Goal: Navigation & Orientation: Find specific page/section

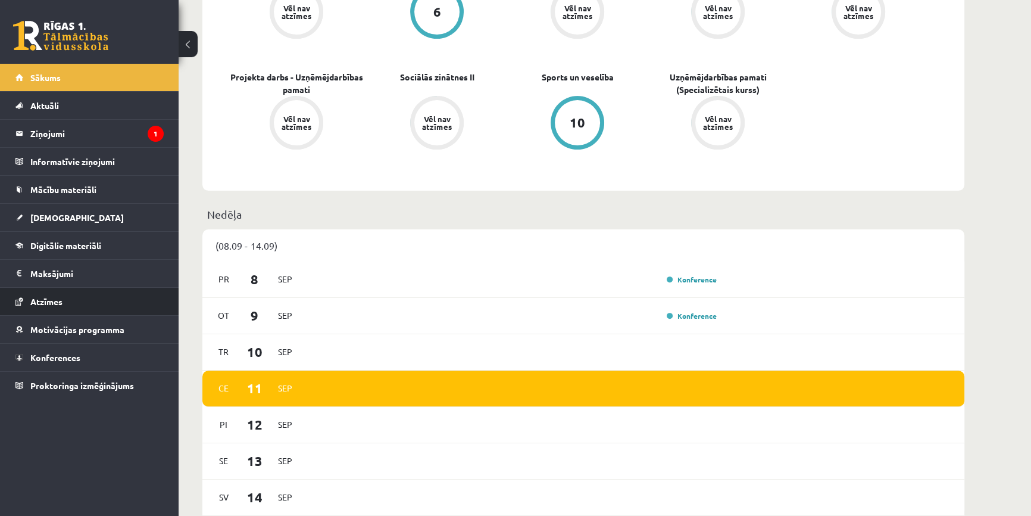
scroll to position [595, 0]
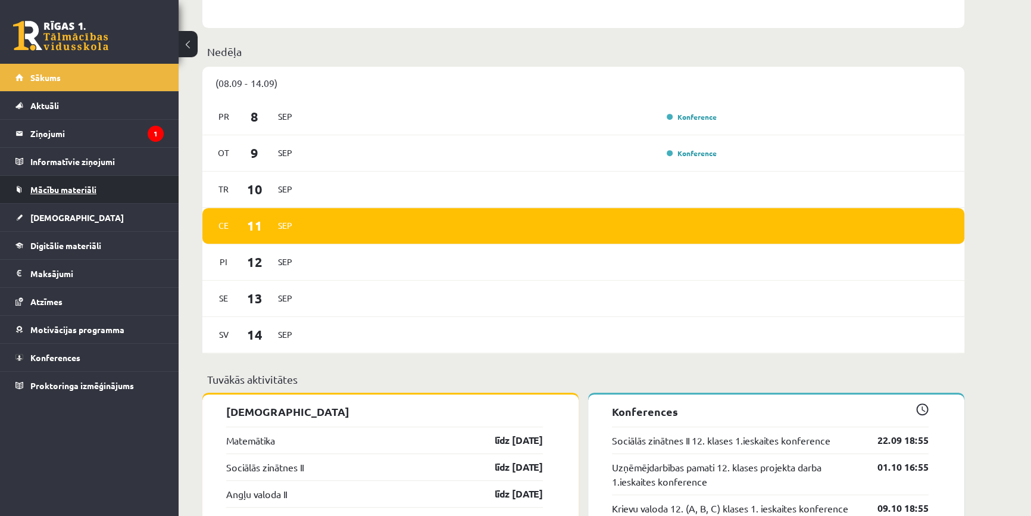
click at [62, 185] on span "Mācību materiāli" at bounding box center [63, 189] width 66 height 11
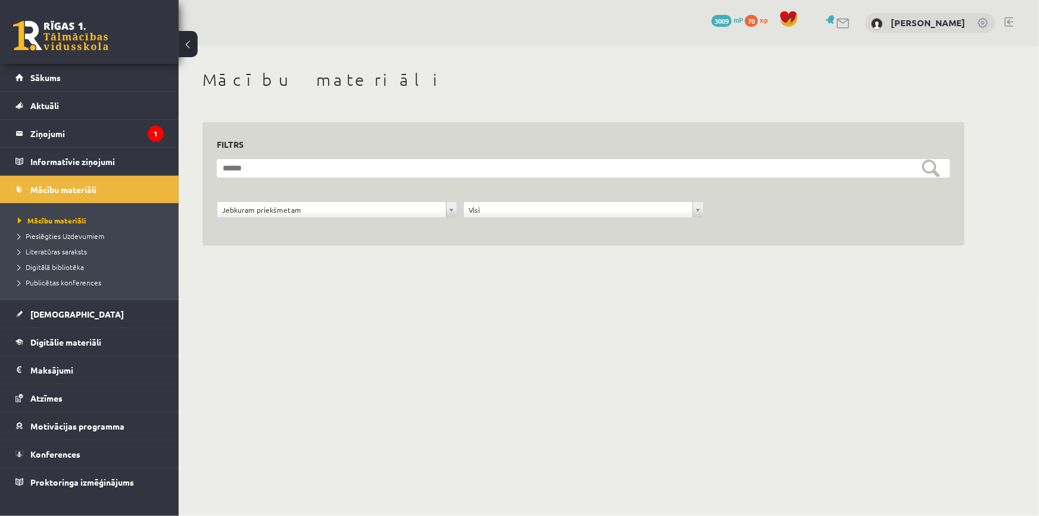
click at [314, 138] on h3 "Filtrs" at bounding box center [576, 144] width 719 height 16
click at [77, 232] on span "Pieslēgties Uzdevumiem" at bounding box center [61, 236] width 86 height 10
click at [58, 215] on link "Mācību materiāli" at bounding box center [92, 220] width 149 height 11
click at [285, 285] on div "**********" at bounding box center [584, 171] width 810 height 251
click at [74, 264] on span "Digitālā bibliotēka" at bounding box center [51, 267] width 66 height 10
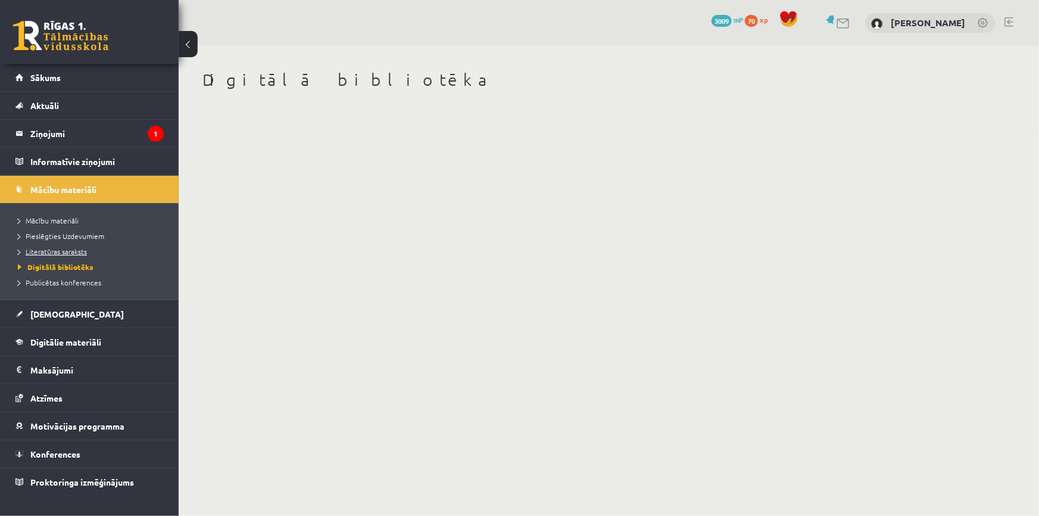
click at [61, 250] on span "Literatūras saraksts" at bounding box center [52, 252] width 69 height 10
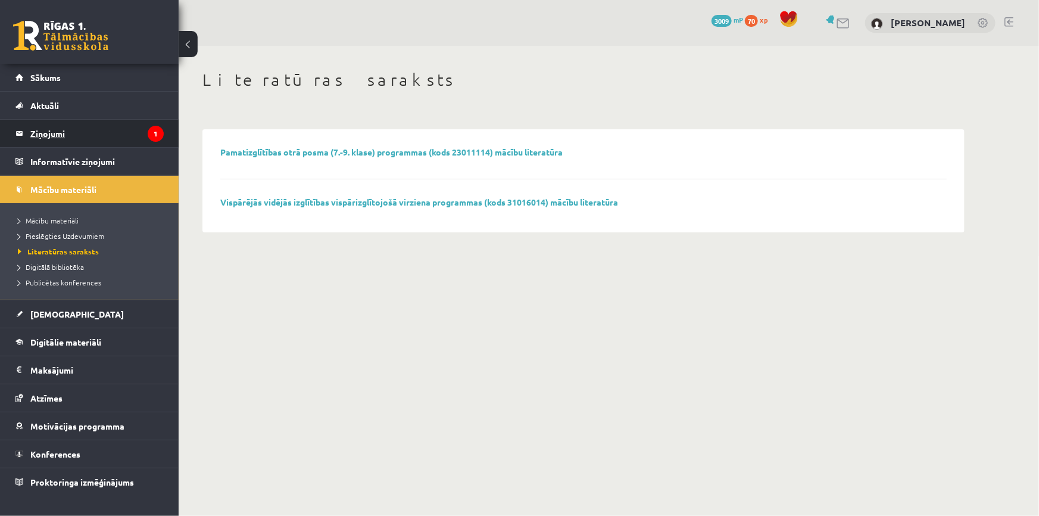
click at [51, 136] on legend "Ziņojumi 1" at bounding box center [96, 133] width 133 height 27
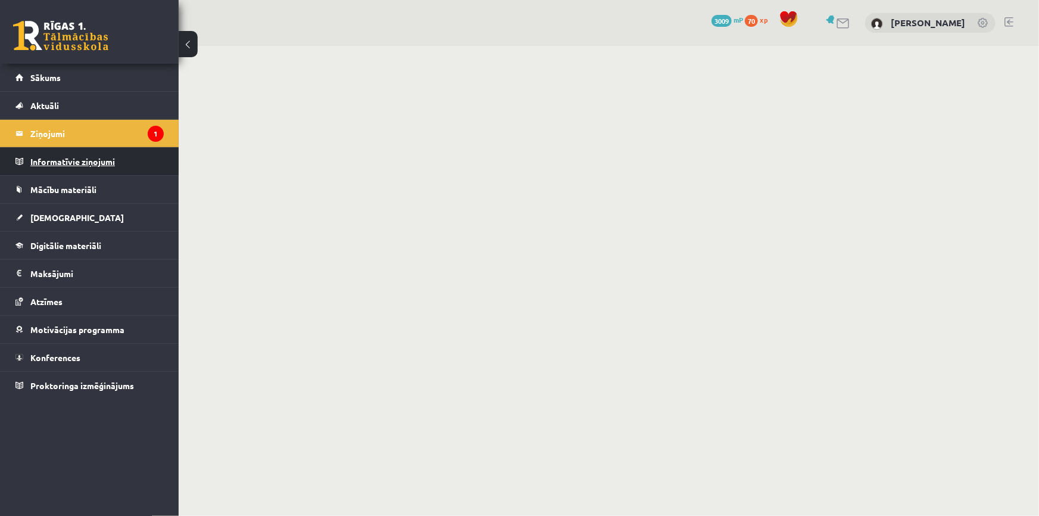
click at [49, 148] on legend "Informatīvie ziņojumi 0" at bounding box center [96, 161] width 133 height 27
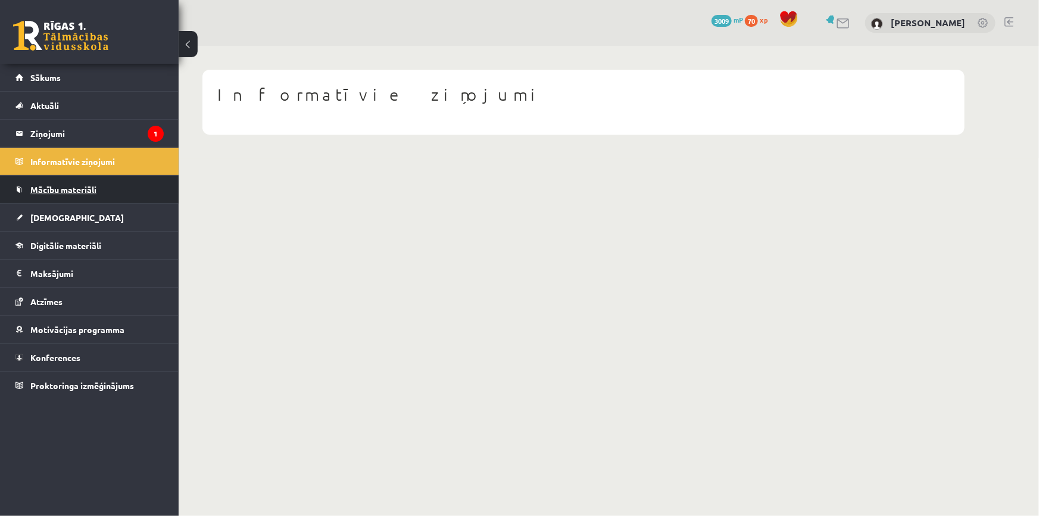
click at [46, 182] on link "Mācību materiāli" at bounding box center [89, 189] width 148 height 27
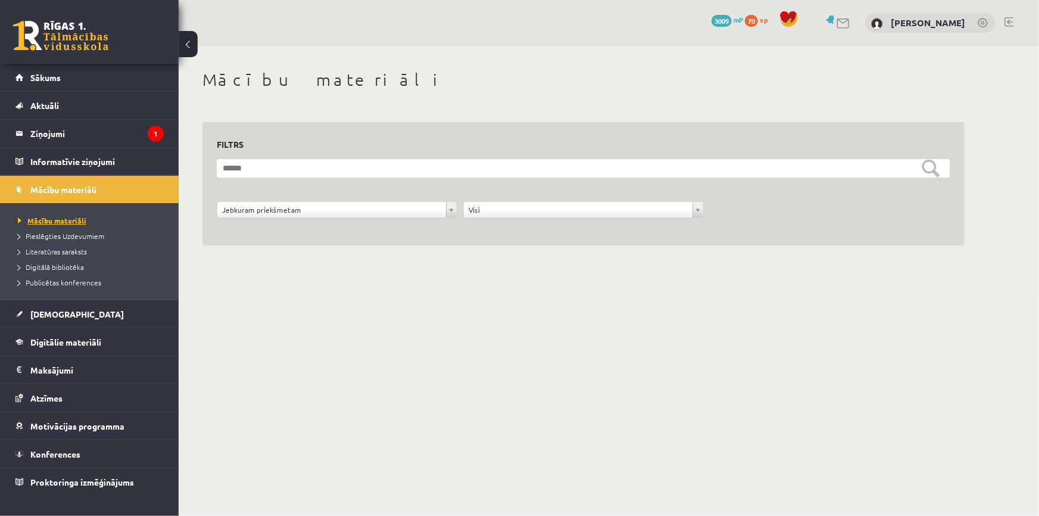
click at [43, 220] on span "Mācību materiāli" at bounding box center [52, 221] width 68 height 10
click at [35, 305] on link "[DEMOGRAPHIC_DATA]" at bounding box center [89, 313] width 148 height 27
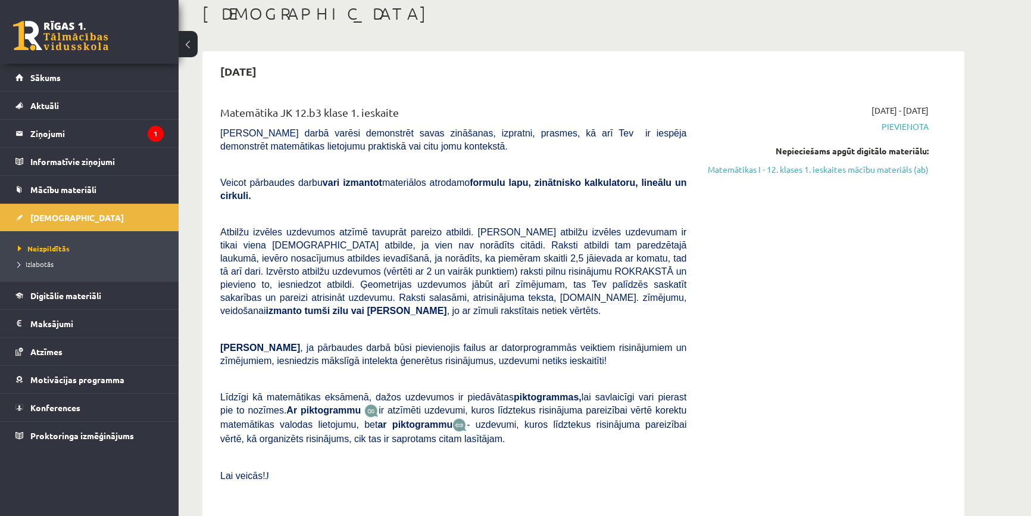
scroll to position [54, 0]
